Goal: Information Seeking & Learning: Learn about a topic

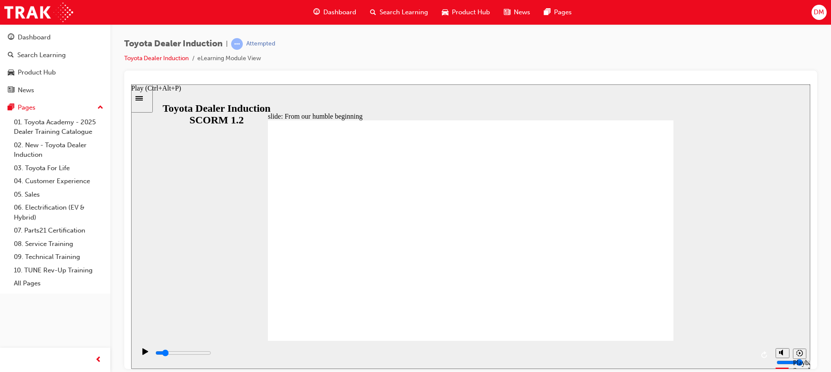
click at [139, 357] on div "Play (Ctrl+Alt+P)" at bounding box center [145, 355] width 15 height 15
click at [135, 347] on button "Play (Ctrl+Alt+P)" at bounding box center [142, 354] width 15 height 15
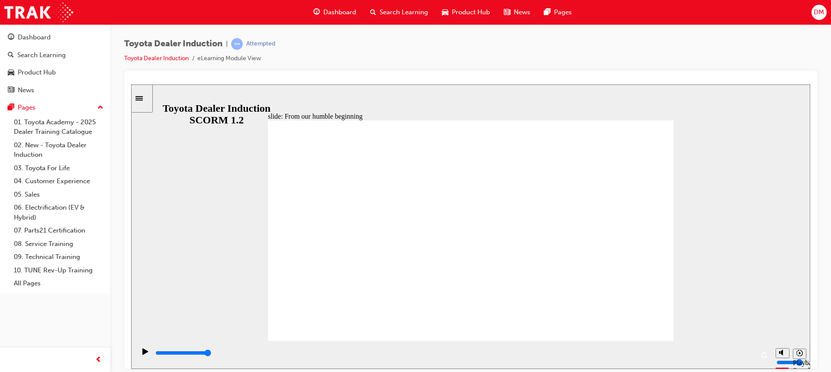
type input "8300"
drag, startPoint x: 575, startPoint y: 293, endPoint x: 493, endPoint y: 291, distance: 81.8
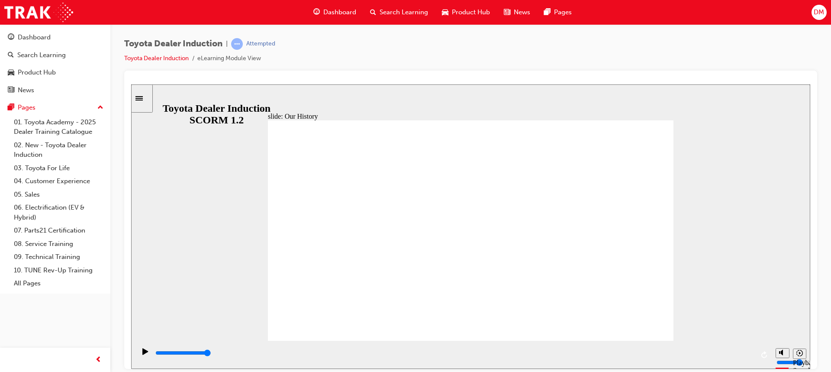
type input "1"
drag, startPoint x: 474, startPoint y: 297, endPoint x: 334, endPoint y: 290, distance: 140.0
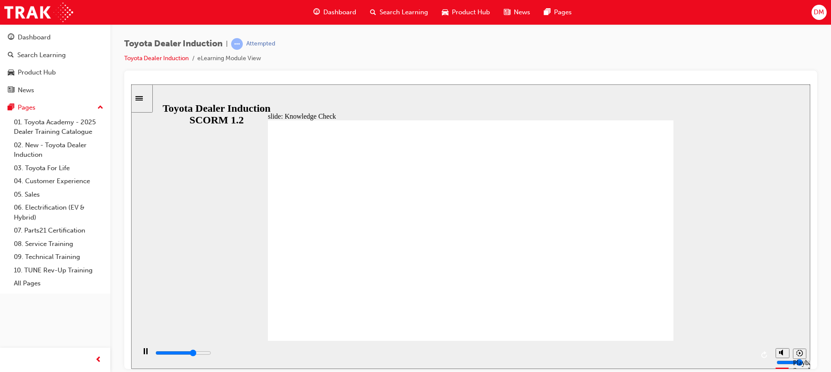
type input "3500"
radio input "true"
type input "5000"
radio input "true"
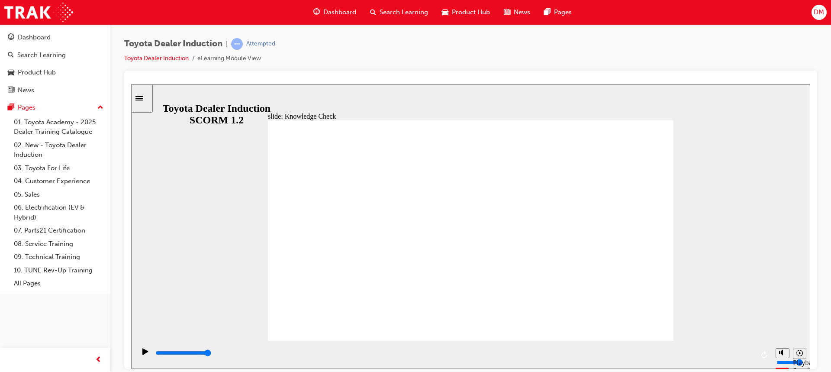
type input "6000"
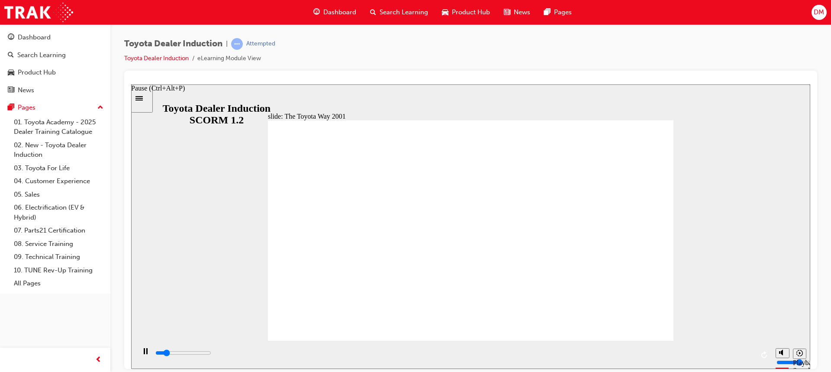
click at [145, 354] on div "Pause (Ctrl+Alt+P)" at bounding box center [145, 355] width 15 height 15
